Goal: Task Accomplishment & Management: Manage account settings

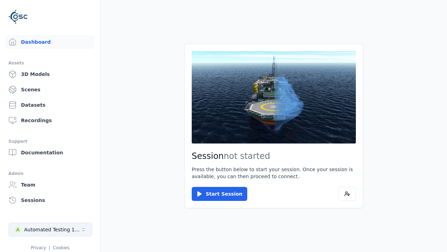
click at [50, 229] on div "Automated Testing 1 - Playwright" at bounding box center [52, 229] width 57 height 7
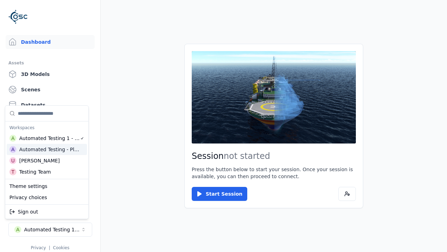
click at [47, 149] on div "Automated Testing - Playwright" at bounding box center [49, 149] width 60 height 7
click at [224, 126] on html "Support Dashboard Assets 3D Models Scenes Datasets Recordings Support Documenta…" at bounding box center [223, 126] width 447 height 252
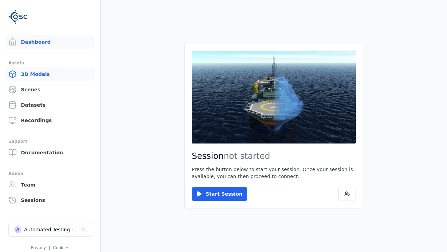
click at [50, 74] on link "3D Models" at bounding box center [50, 74] width 89 height 14
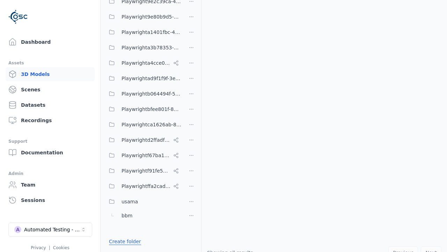
click at [123, 241] on link "Create folder" at bounding box center [125, 241] width 32 height 7
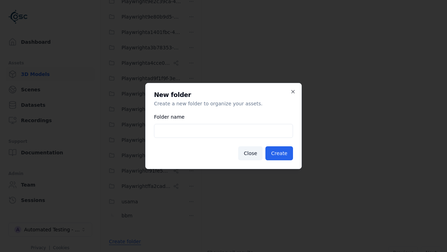
type input "**********"
click at [280, 153] on button "Create" at bounding box center [280, 153] width 28 height 14
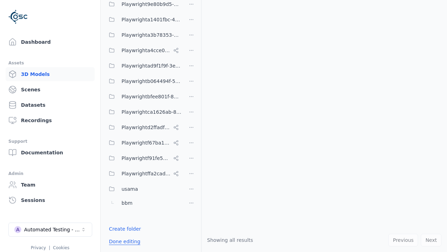
click at [123, 241] on button "Done editing" at bounding box center [125, 241] width 40 height 13
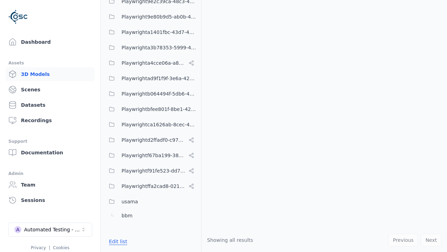
scroll to position [306, 0]
click at [117, 241] on button "Edit list" at bounding box center [118, 241] width 27 height 13
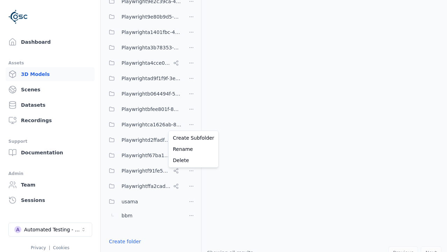
click at [191, 123] on html "Support Dashboard Assets 3D Models Scenes Datasets Recordings Support Documenta…" at bounding box center [223, 126] width 447 height 252
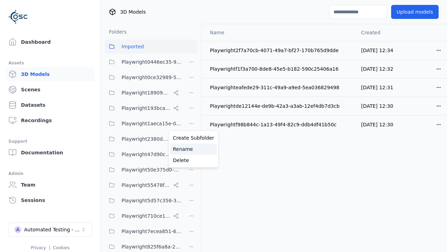
click at [191, 149] on div "Rename" at bounding box center [193, 148] width 47 height 11
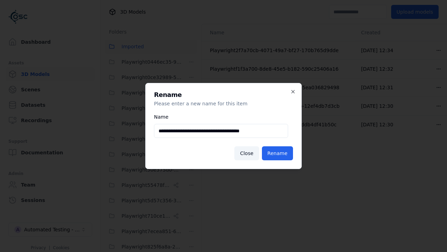
click at [221, 131] on input "**********" at bounding box center [221, 131] width 134 height 14
type input "**********"
click at [278, 153] on button "Rename" at bounding box center [277, 153] width 31 height 14
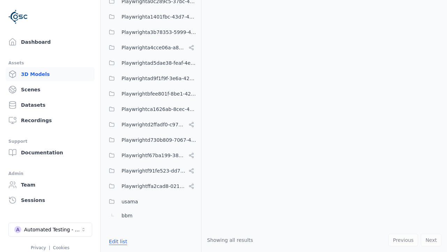
click at [117, 241] on button "Edit list" at bounding box center [118, 241] width 27 height 13
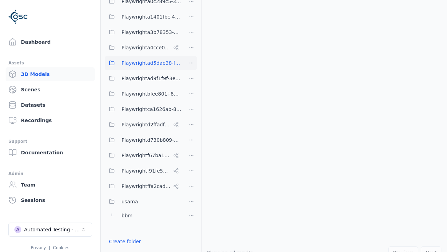
click at [191, 63] on html "Support Dashboard Assets 3D Models Scenes Datasets Recordings Support Documenta…" at bounding box center [223, 126] width 447 height 252
click at [191, 100] on div "Delete" at bounding box center [193, 99] width 47 height 11
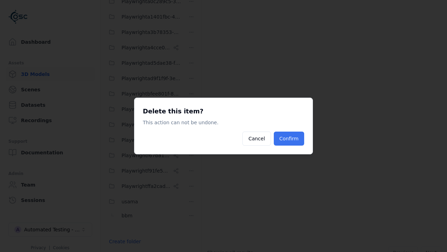
click at [290, 138] on button "Confirm" at bounding box center [289, 138] width 30 height 14
